Goal: Task Accomplishment & Management: Manage account settings

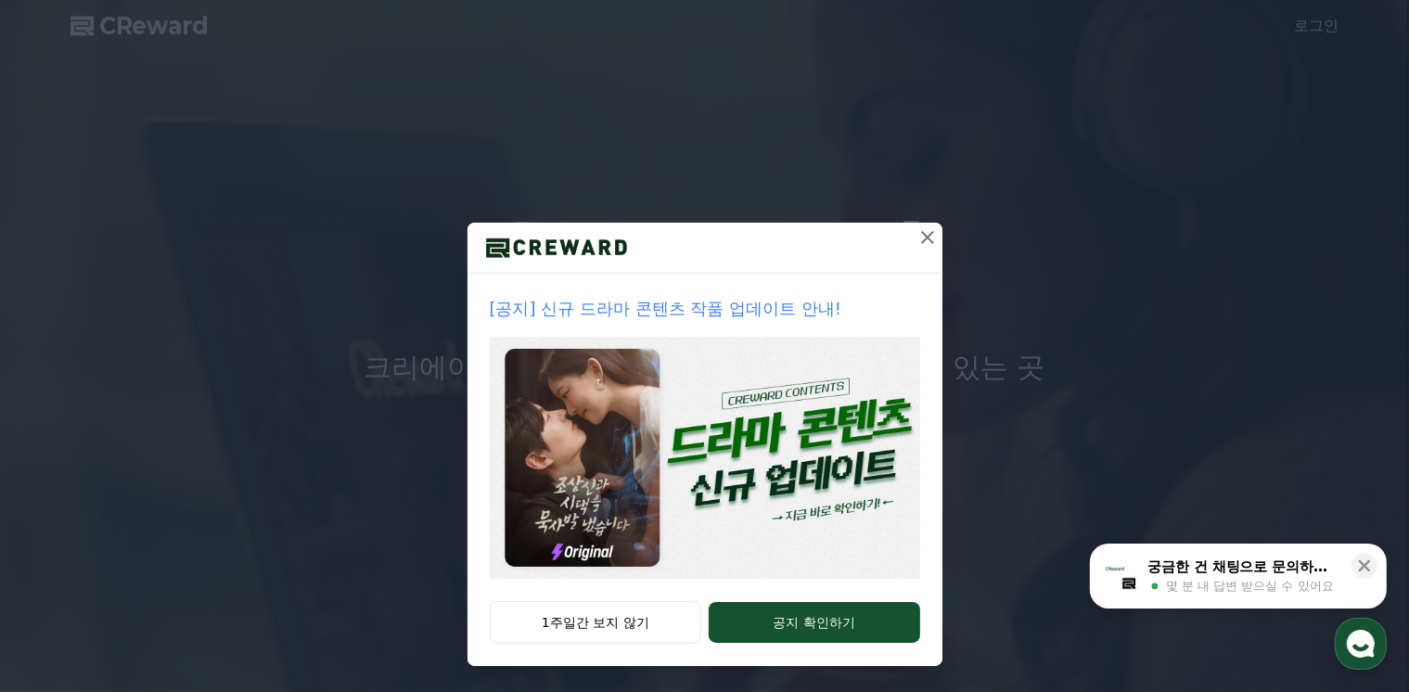
click at [923, 238] on icon at bounding box center [927, 237] width 22 height 22
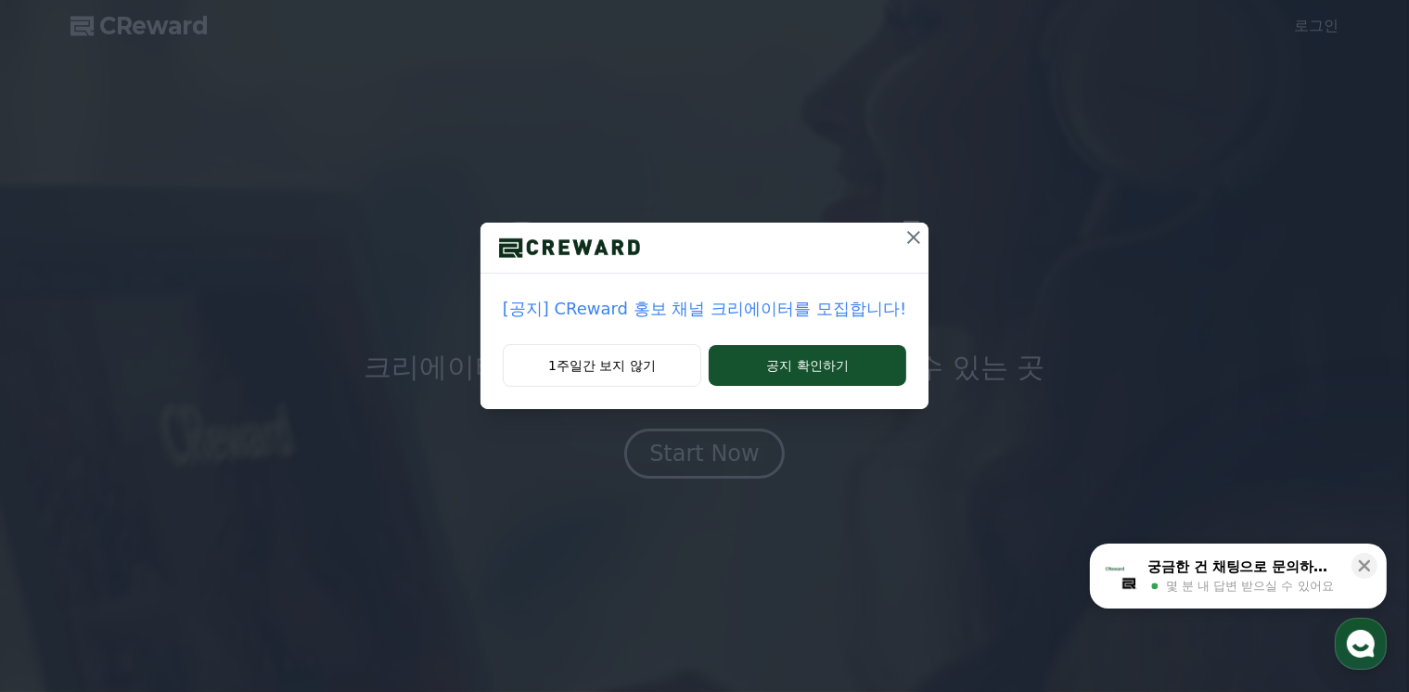
click at [733, 462] on div "[공지] CReward 홍보 채널 크리에이터를 모집합니다! 1주일간 보지 않기 공지 확인하기" at bounding box center [704, 346] width 1409 height 692
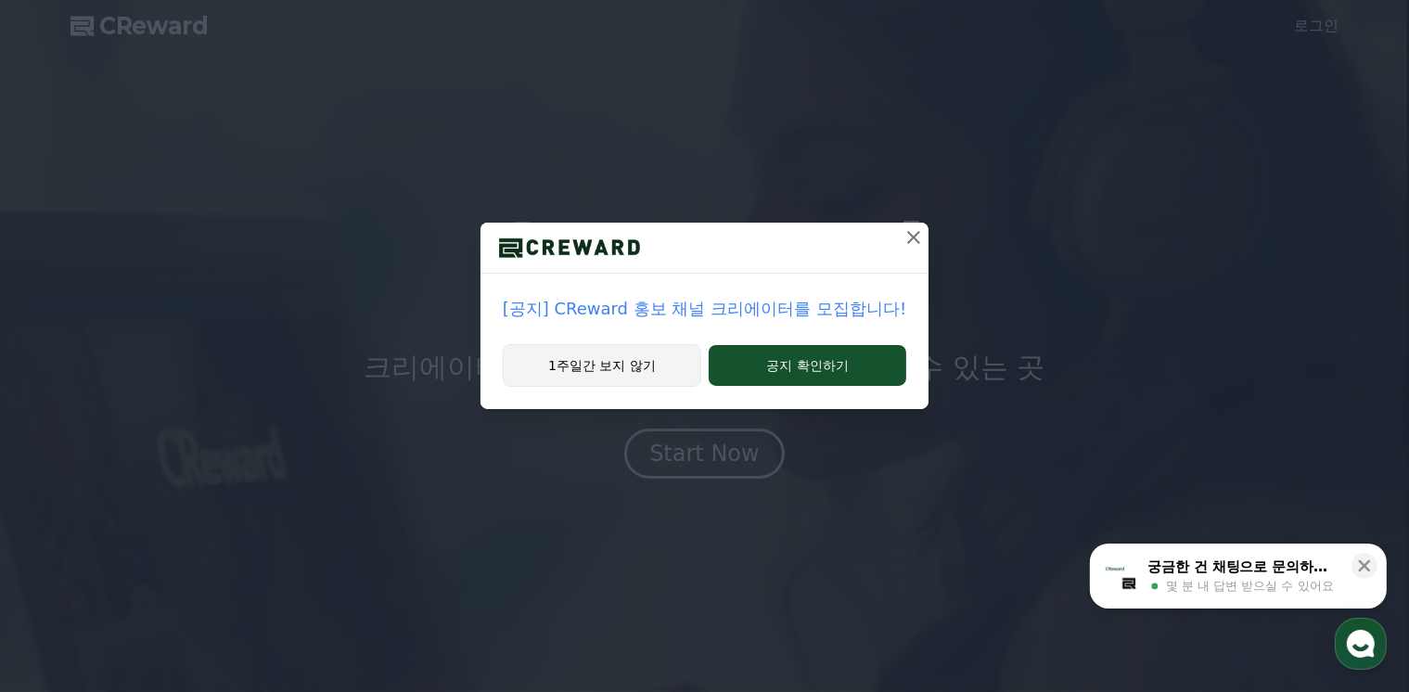
click at [662, 367] on button "1주일간 보지 않기" at bounding box center [602, 365] width 198 height 43
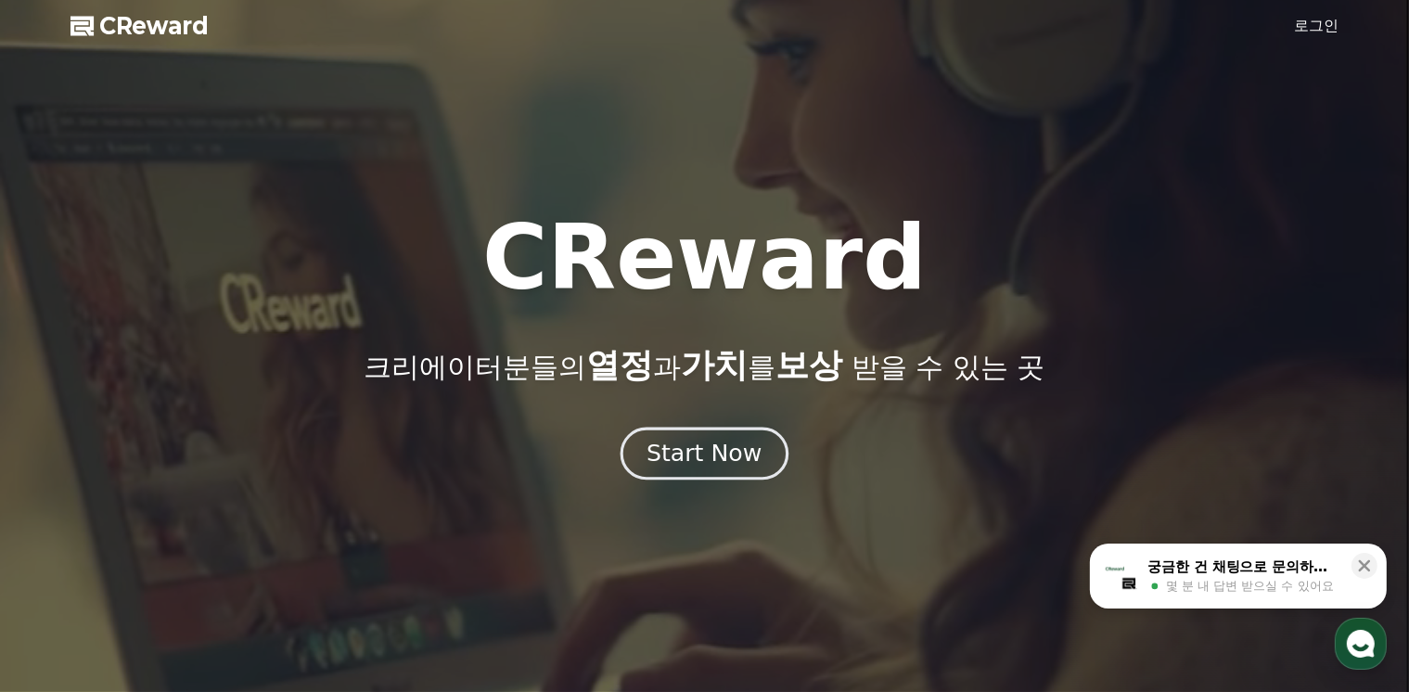
click at [704, 461] on div "Start Now" at bounding box center [703, 454] width 115 height 32
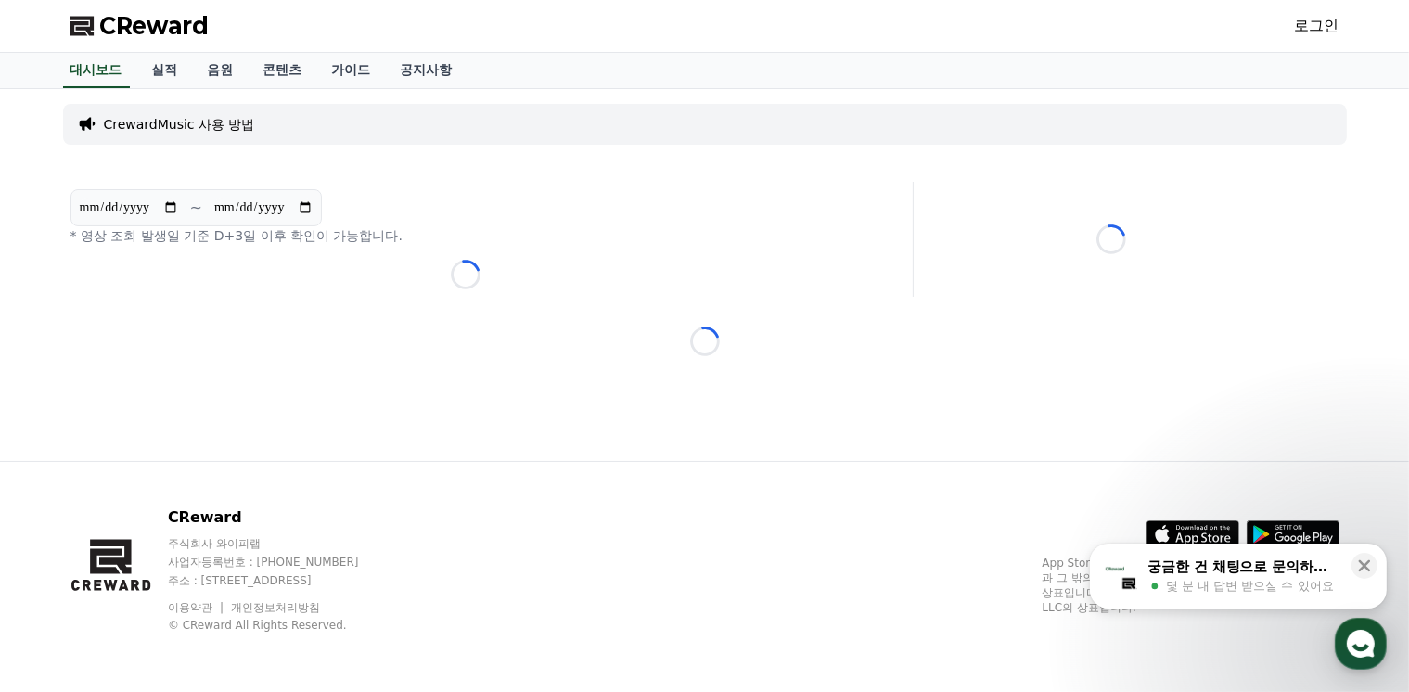
click at [704, 459] on div "**********" at bounding box center [705, 275] width 1298 height 372
click at [1312, 27] on link "로그인" at bounding box center [1317, 26] width 45 height 22
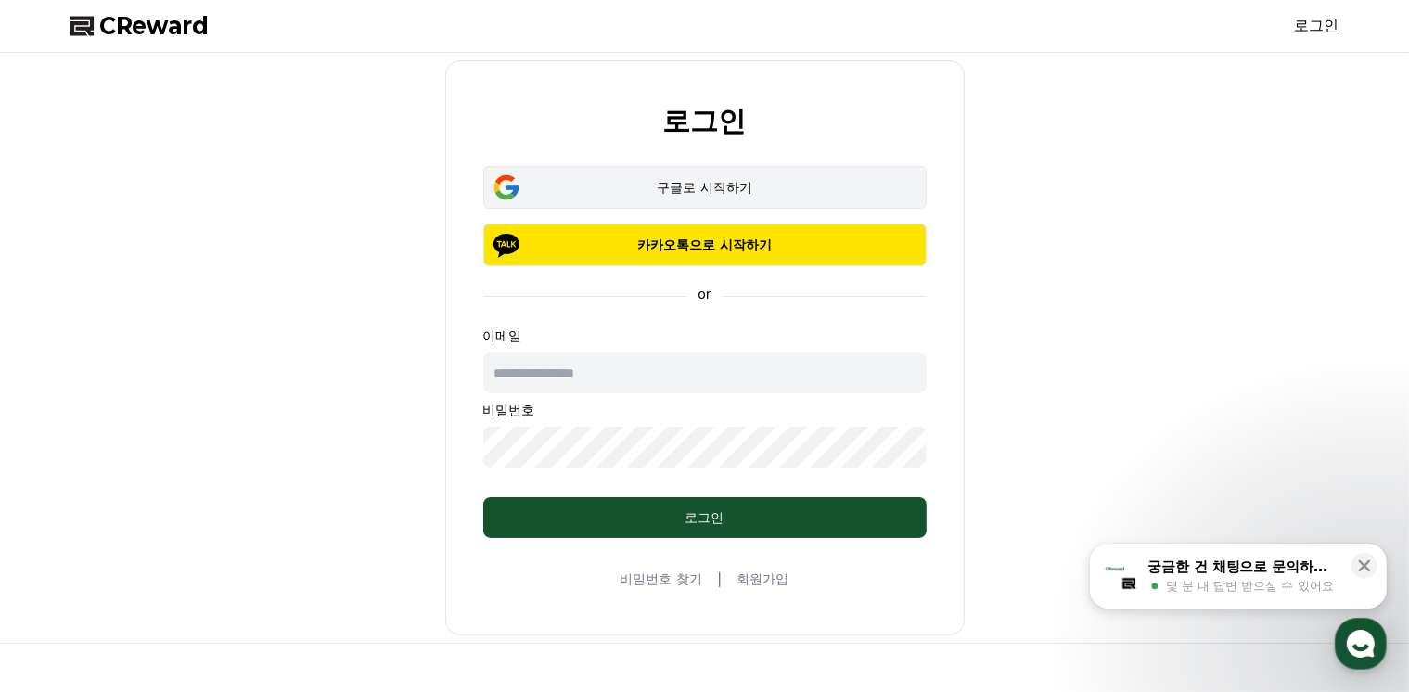
click at [762, 183] on div "구글로 시작하기" at bounding box center [704, 187] width 389 height 19
